Goal: Transaction & Acquisition: Purchase product/service

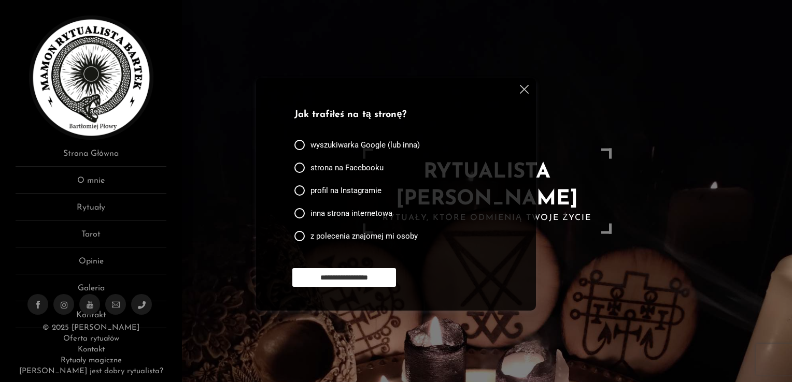
click at [524, 88] on img at bounding box center [524, 89] width 9 height 9
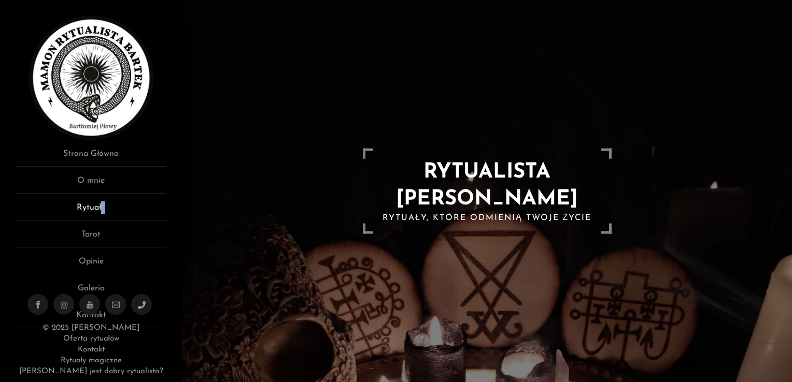
drag, startPoint x: 123, startPoint y: 198, endPoint x: 101, endPoint y: 208, distance: 23.7
click at [101, 208] on ul "Strona Główna O mnie Rytuały Tarot Opinie Galeria Kontakt" at bounding box center [91, 238] width 151 height 181
click at [101, 208] on link "Rytuały" at bounding box center [91, 211] width 151 height 19
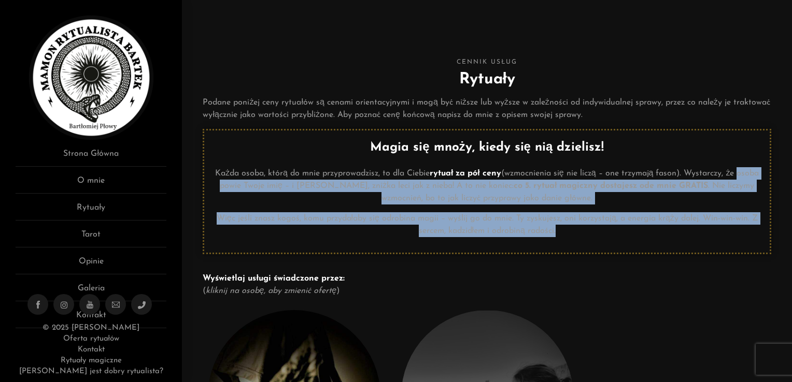
drag, startPoint x: 791, startPoint y: 169, endPoint x: 785, endPoint y: 231, distance: 62.0
click at [99, 207] on link "Rytuały" at bounding box center [91, 211] width 151 height 19
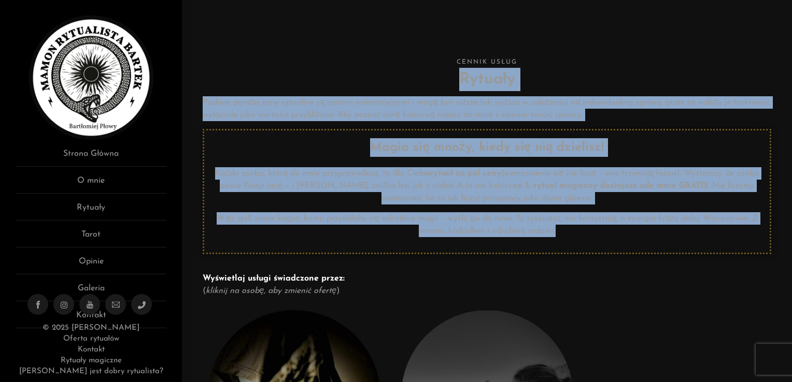
drag, startPoint x: 791, startPoint y: 59, endPoint x: 688, endPoint y: 239, distance: 208.4
